Goal: Check status: Check status

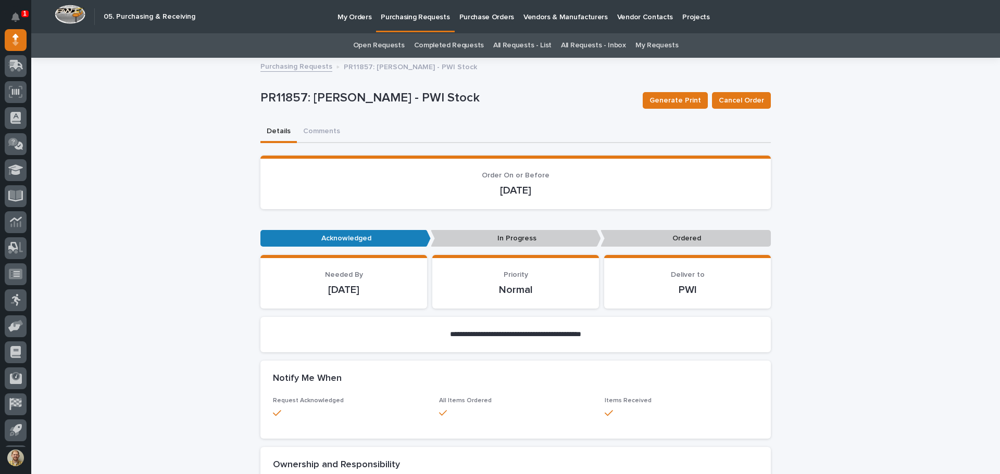
click at [298, 70] on link "Purchasing Requests" at bounding box center [296, 66] width 72 height 12
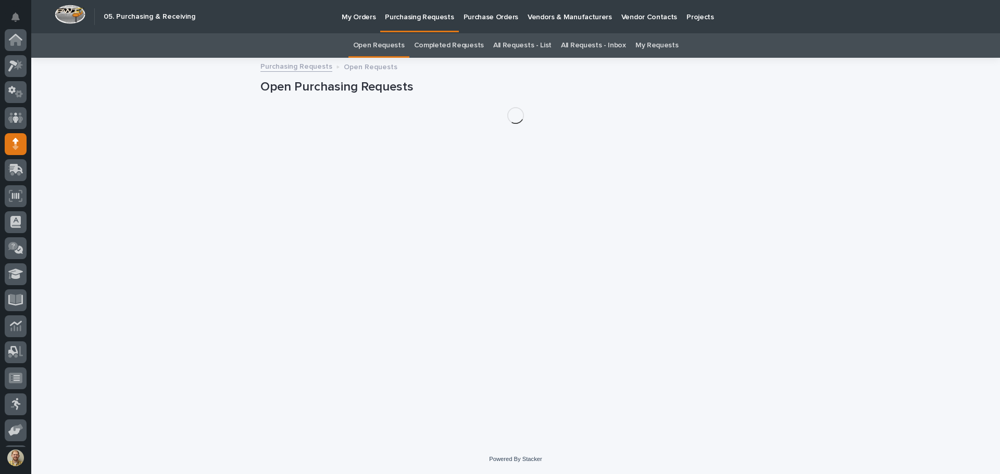
scroll to position [104, 0]
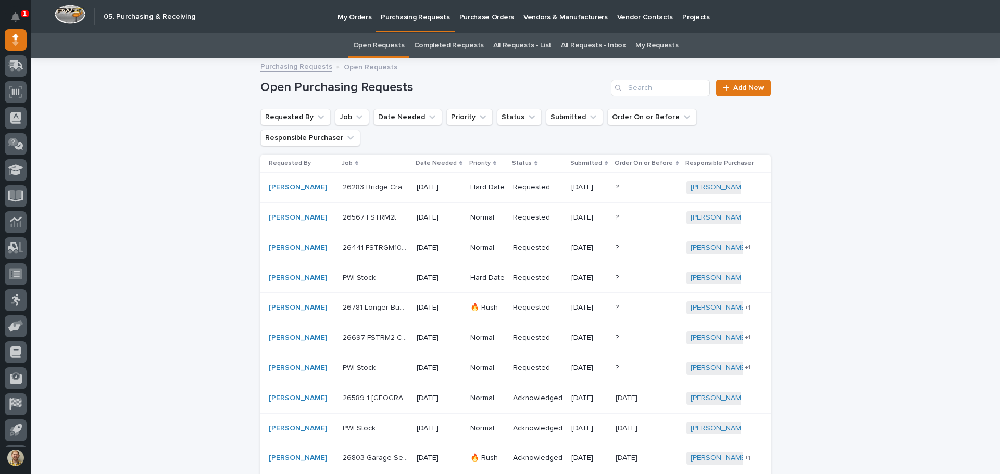
click at [640, 39] on link "My Requests" at bounding box center [656, 45] width 43 height 24
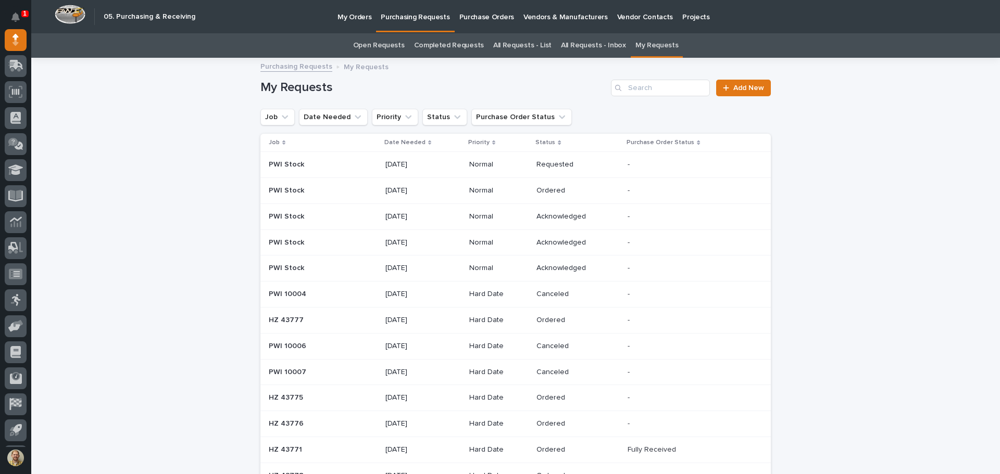
click at [406, 142] on p "Date Needed" at bounding box center [404, 142] width 41 height 11
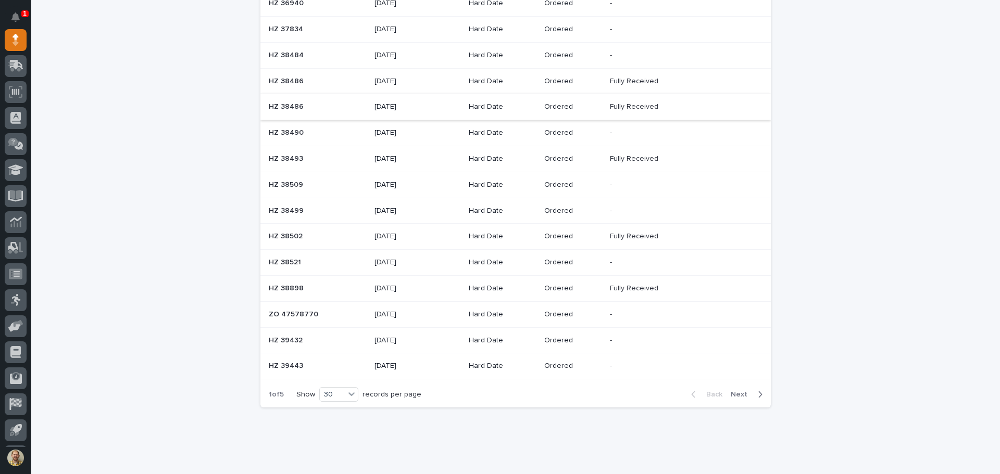
scroll to position [574, 0]
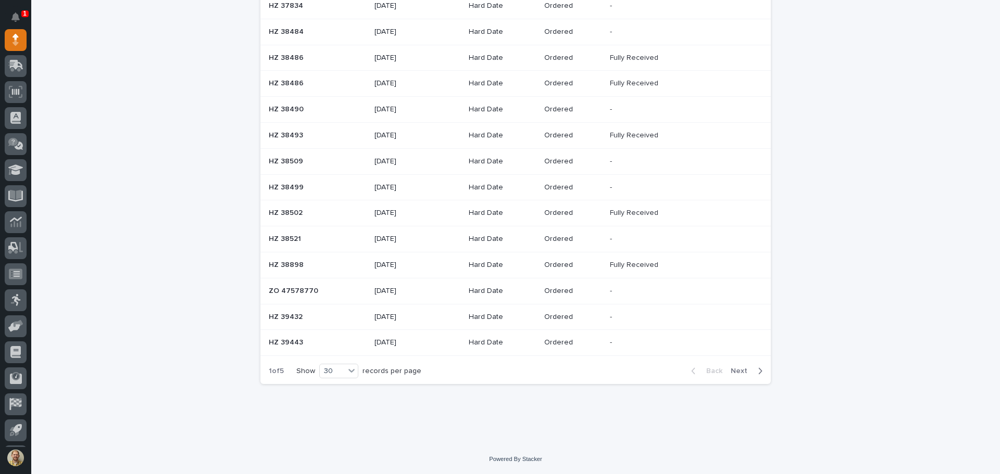
click at [735, 373] on span "Next" at bounding box center [741, 371] width 23 height 7
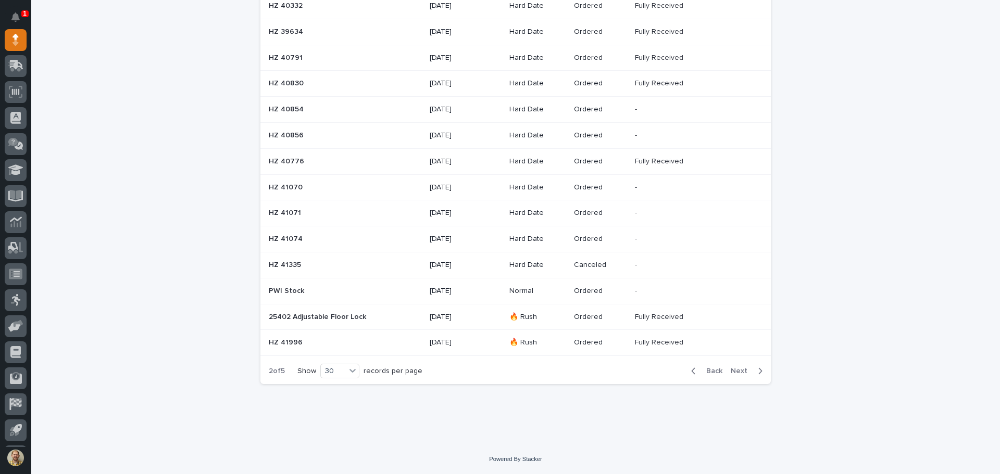
click at [735, 372] on span "Next" at bounding box center [741, 371] width 23 height 7
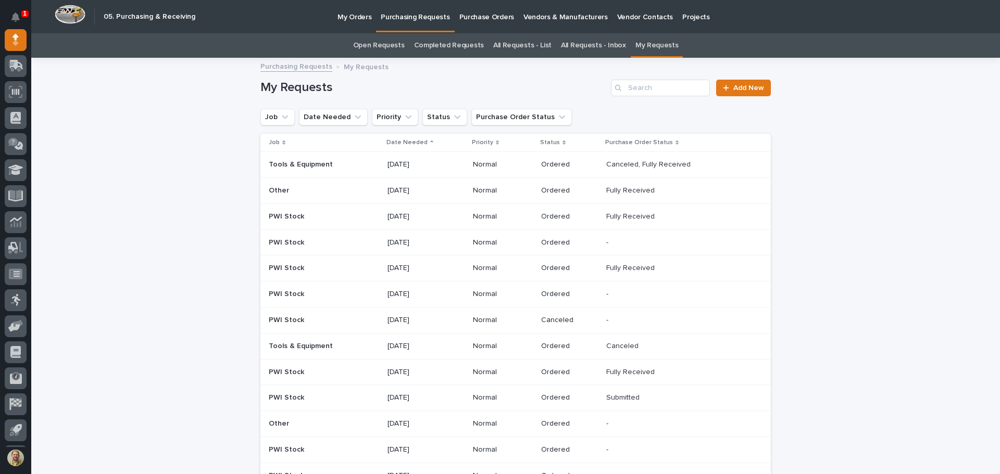
click at [394, 141] on p "Date Needed" at bounding box center [406, 142] width 41 height 11
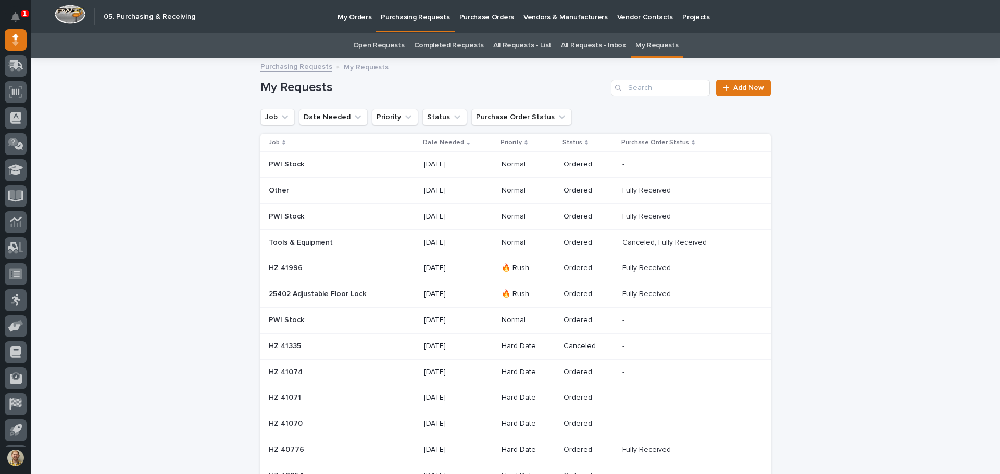
click at [623, 140] on p "Purchase Order Status" at bounding box center [655, 142] width 68 height 11
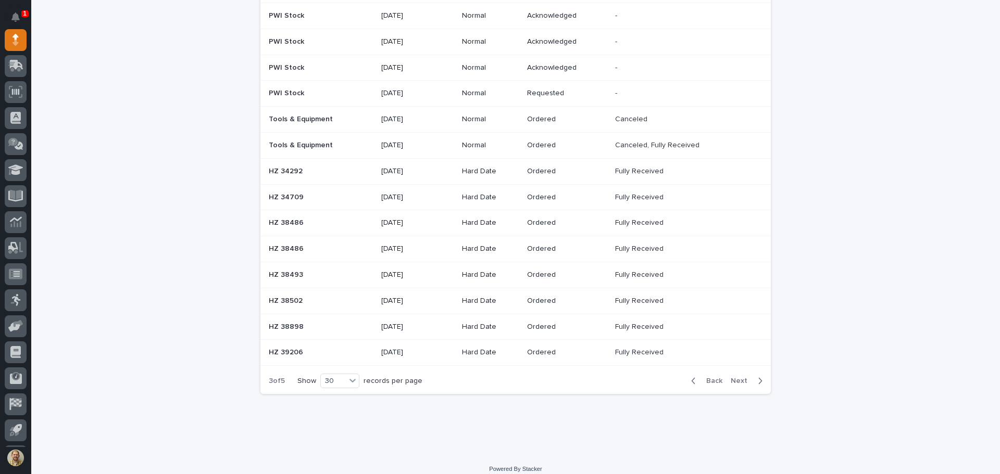
scroll to position [574, 0]
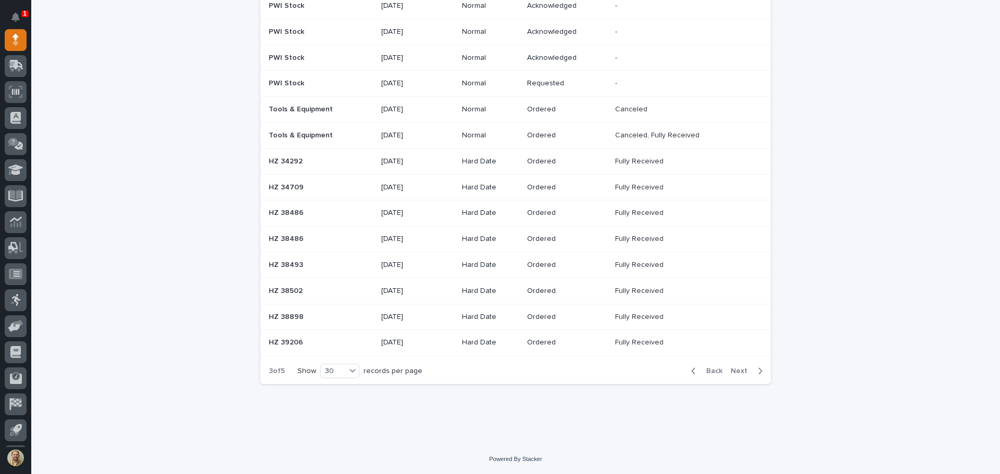
click at [730, 375] on span "Next" at bounding box center [741, 371] width 23 height 7
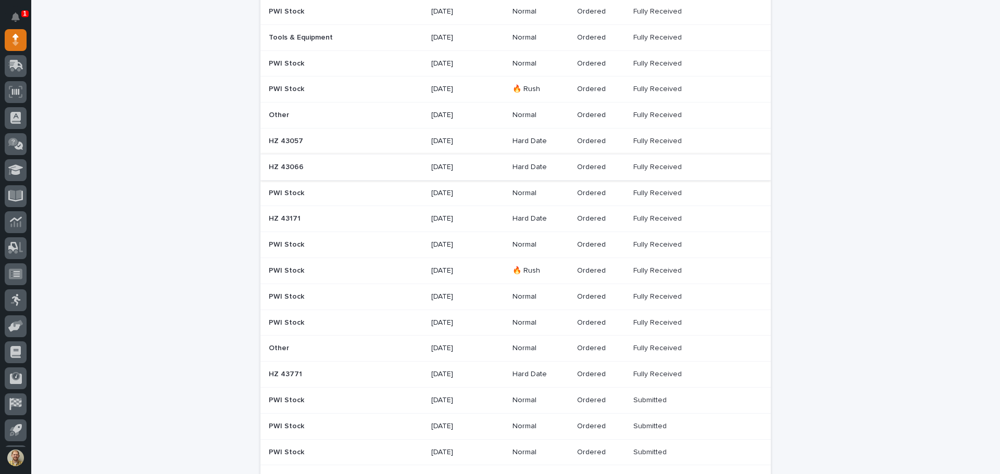
scroll to position [573, 0]
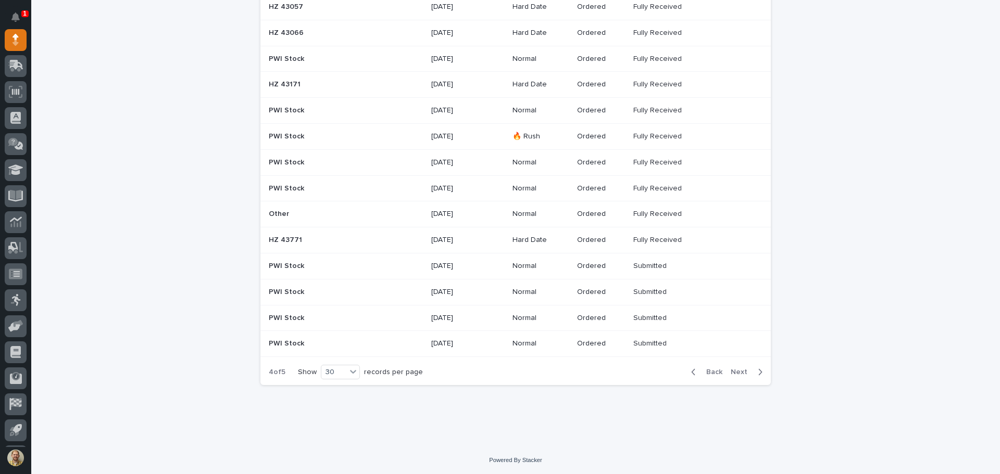
click at [733, 375] on span "Next" at bounding box center [741, 372] width 23 height 7
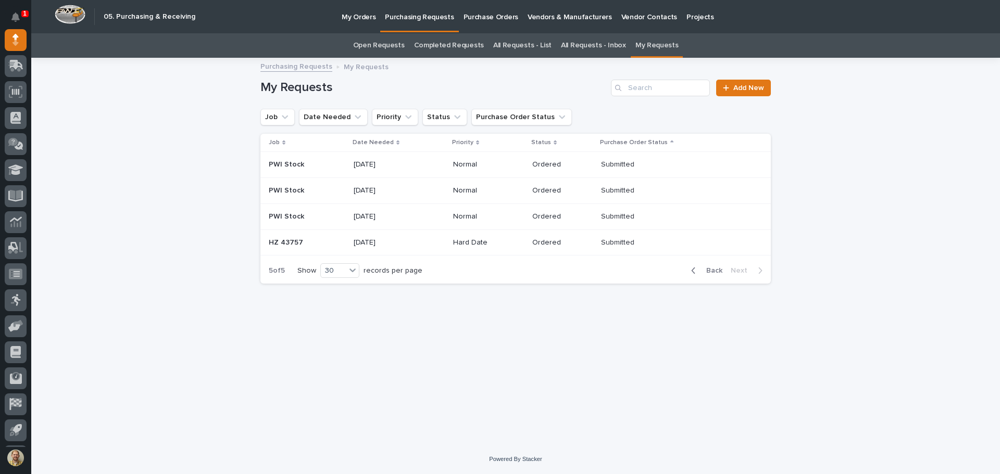
click at [706, 268] on span "Back" at bounding box center [711, 270] width 22 height 7
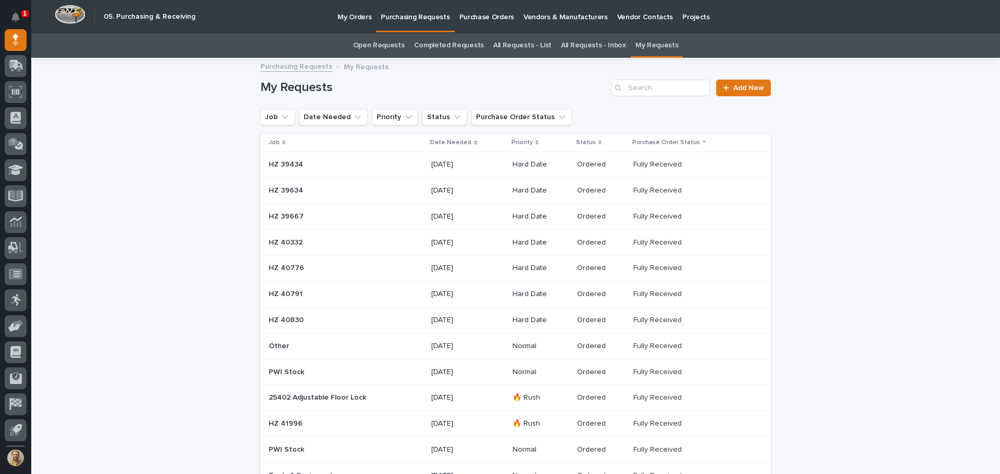
scroll to position [156, 0]
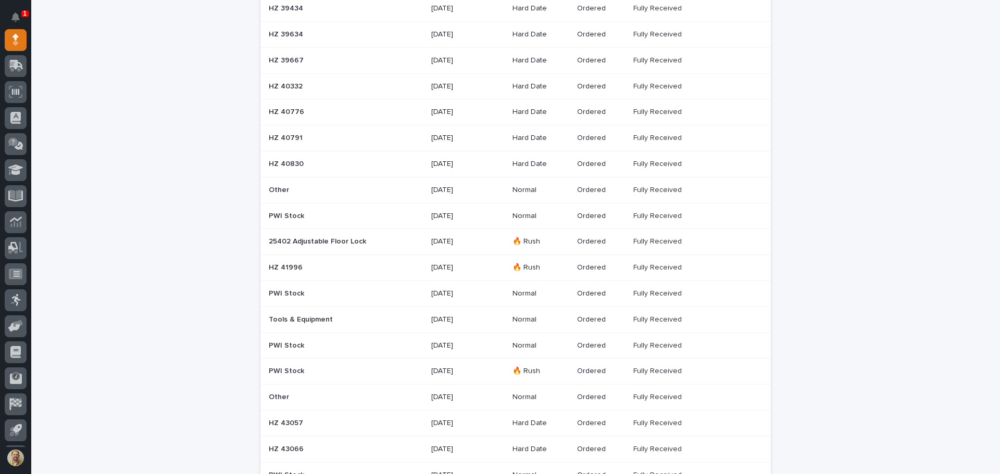
click at [919, 320] on div "Loading... Saving… Loading... Saving… My Requests Add New Job Date Needed Prior…" at bounding box center [515, 382] width 968 height 959
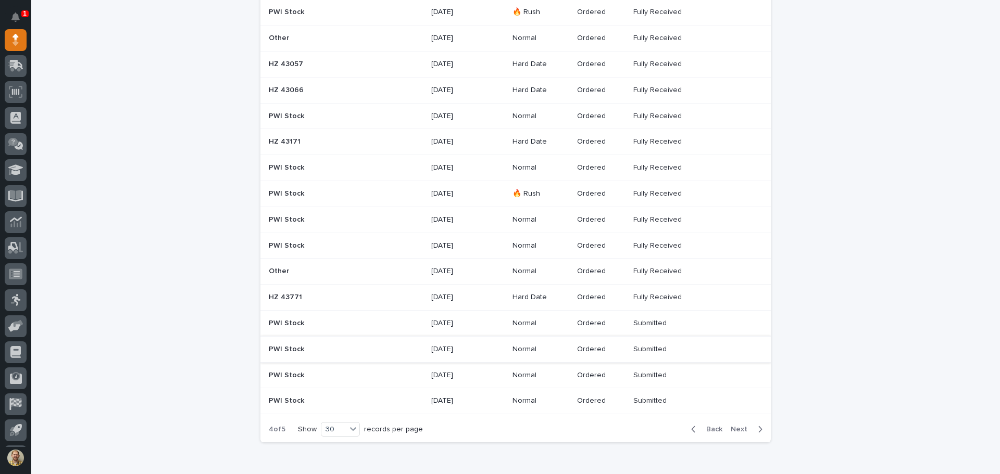
scroll to position [522, 0]
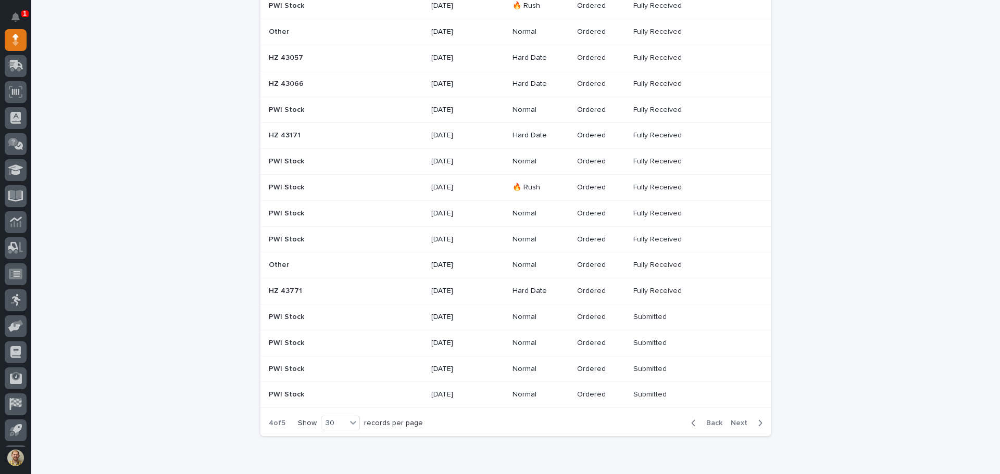
click at [276, 289] on p "HZ 43771" at bounding box center [286, 290] width 35 height 11
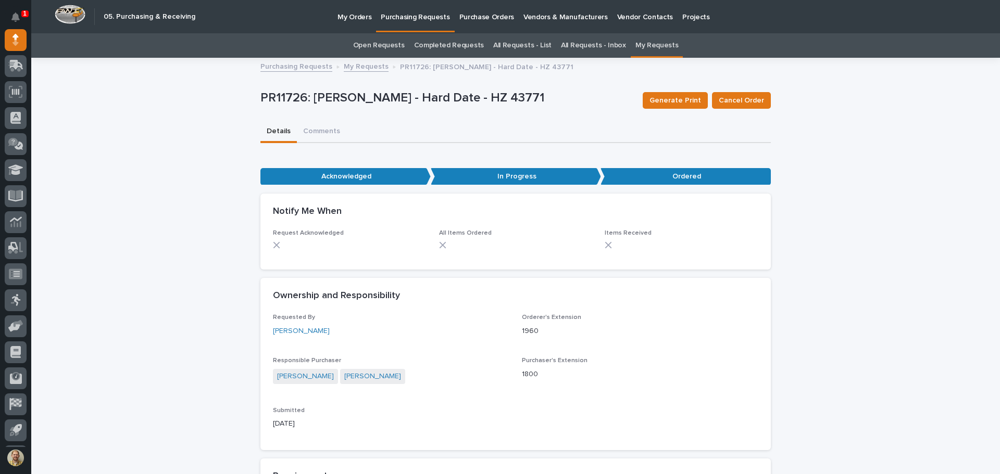
click at [347, 61] on link "My Requests" at bounding box center [366, 66] width 45 height 12
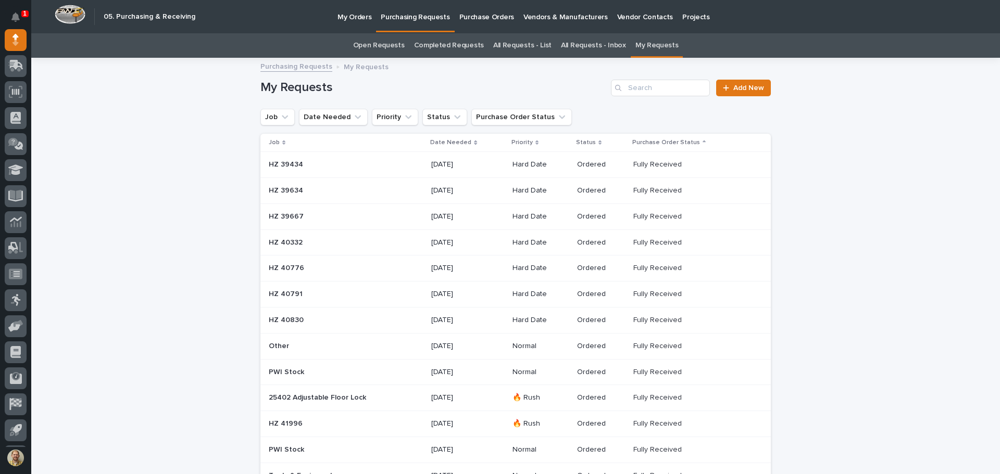
click at [273, 137] on p "Job" at bounding box center [274, 142] width 11 height 11
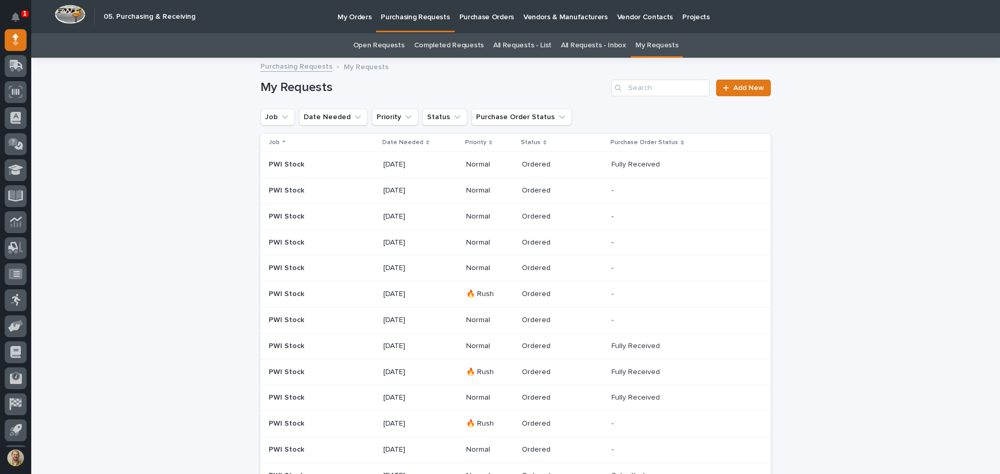
click at [387, 140] on p "Date Needed" at bounding box center [402, 142] width 41 height 11
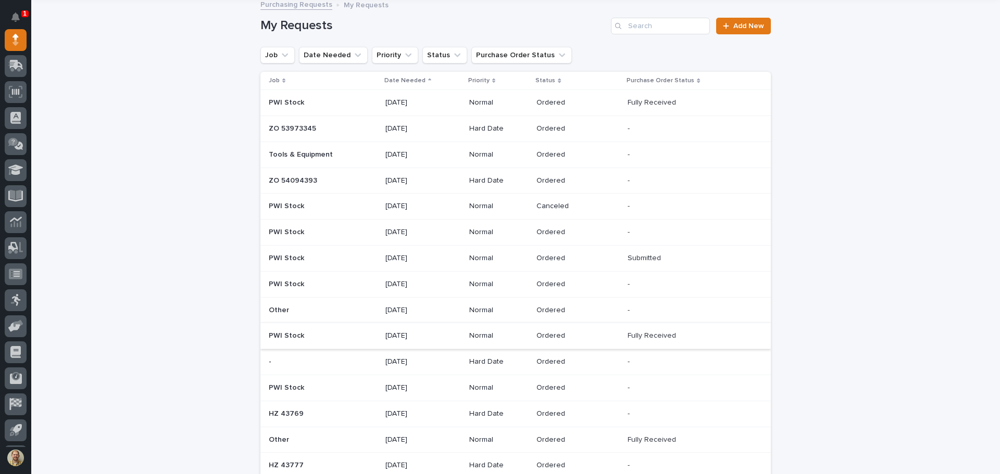
scroll to position [52, 0]
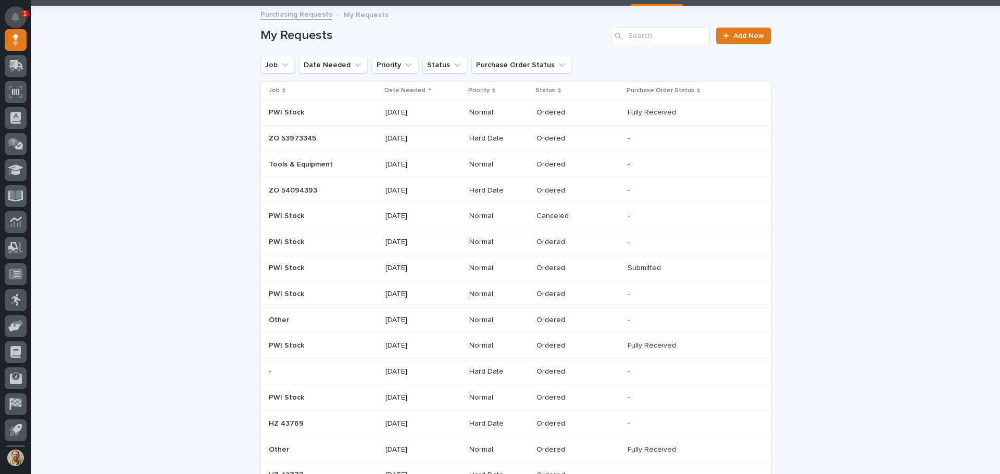
click at [8, 20] on button "Notifications" at bounding box center [16, 17] width 22 height 22
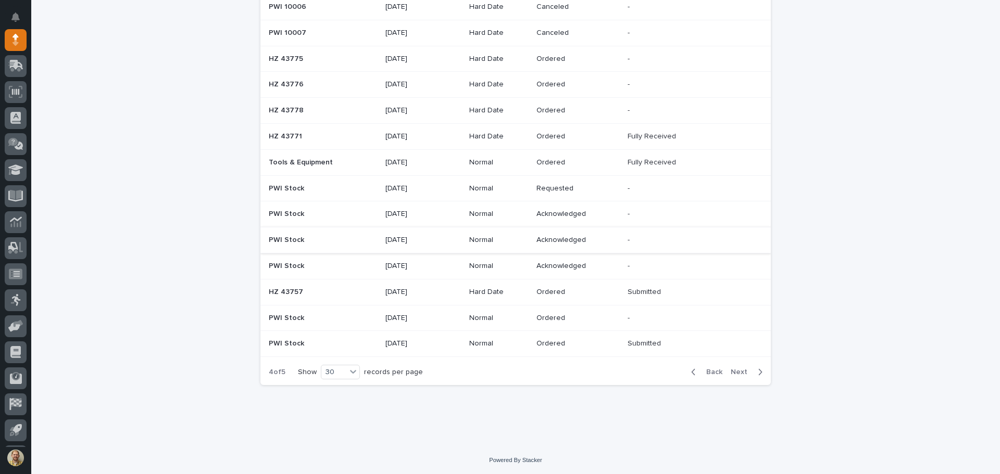
scroll to position [574, 0]
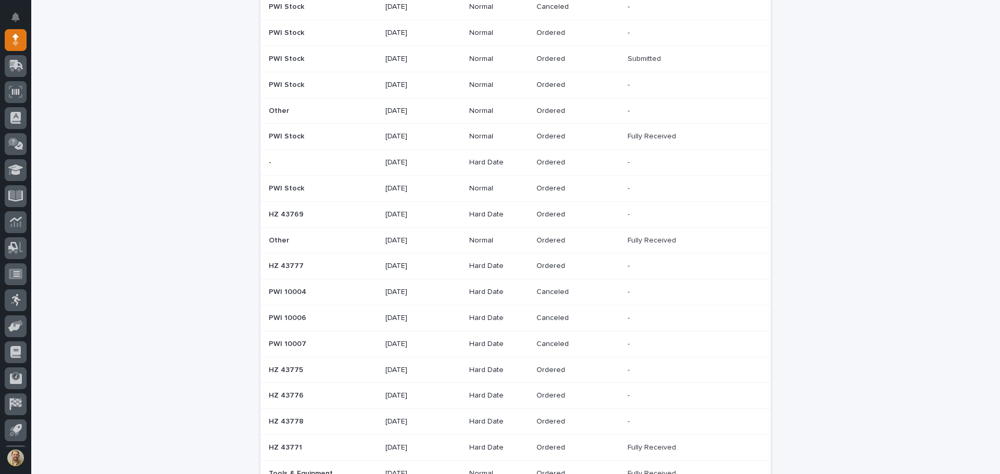
scroll to position [0, 0]
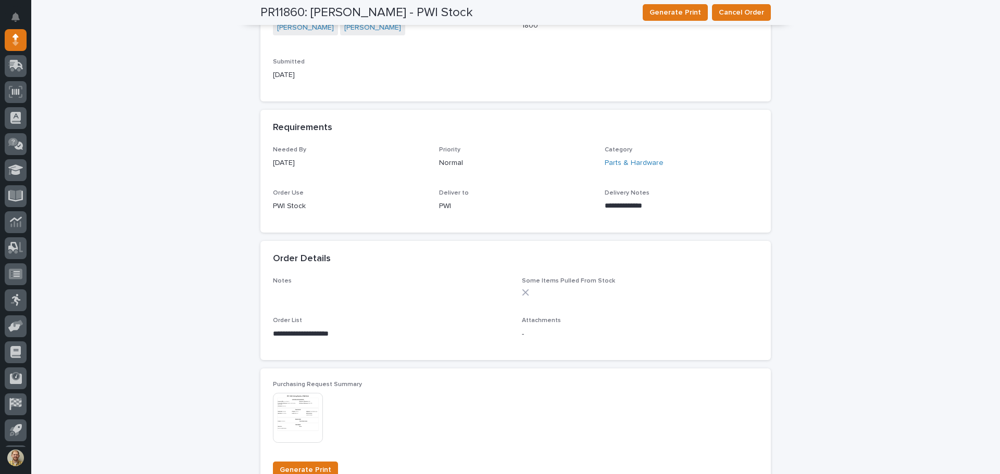
scroll to position [625, 0]
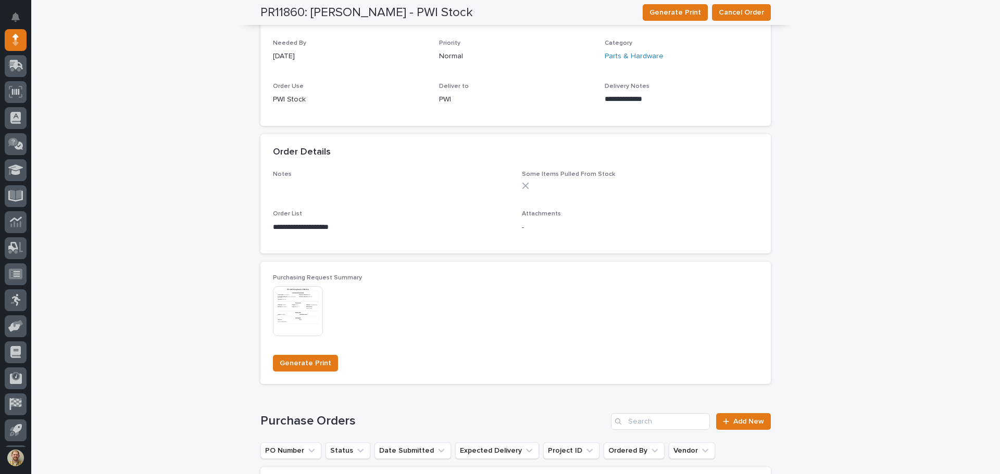
click at [318, 306] on img at bounding box center [298, 311] width 50 height 50
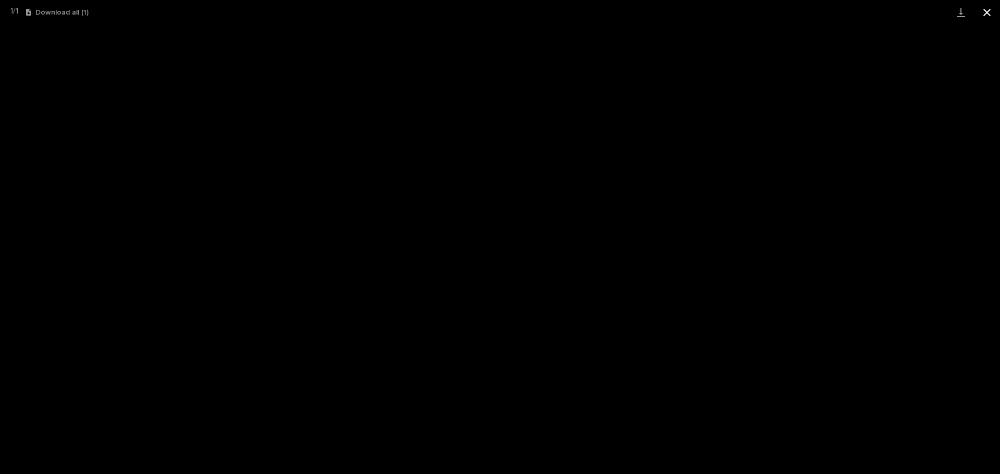
click at [982, 15] on button "Close gallery" at bounding box center [987, 12] width 26 height 24
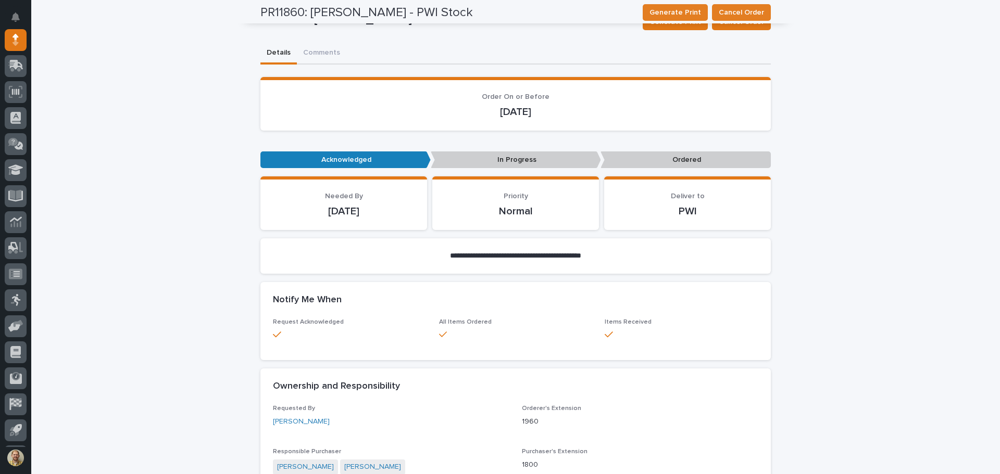
scroll to position [0, 0]
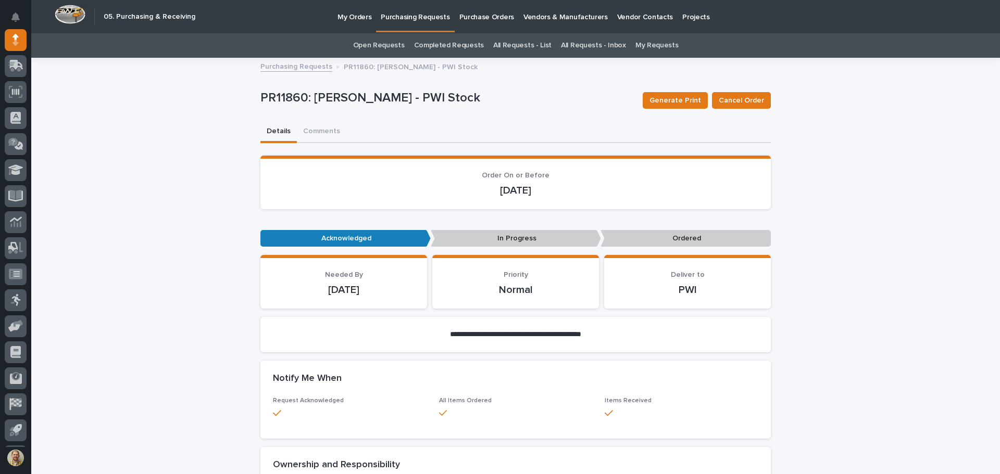
click at [315, 67] on link "Purchasing Requests" at bounding box center [296, 66] width 72 height 12
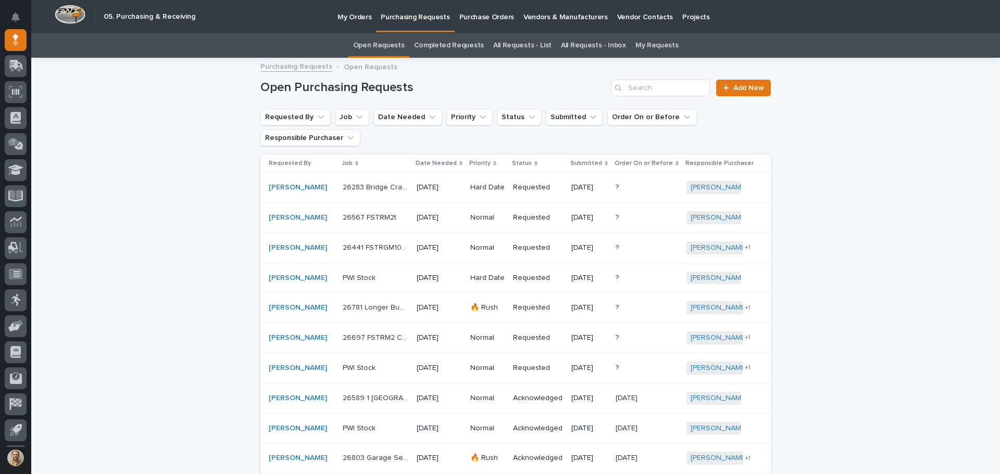
click at [638, 44] on link "My Requests" at bounding box center [656, 45] width 43 height 24
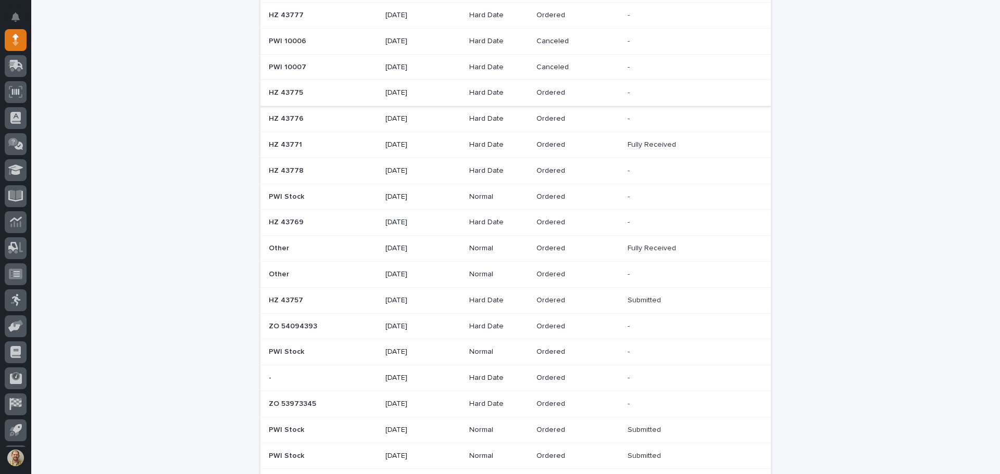
scroll to position [312, 0]
